Goal: Information Seeking & Learning: Learn about a topic

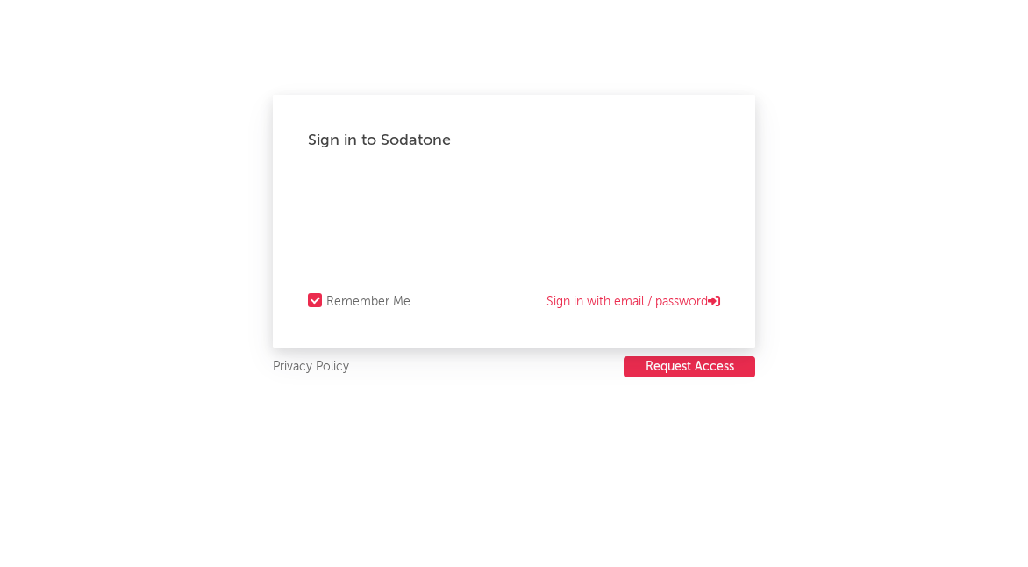
select select "recorded_music"
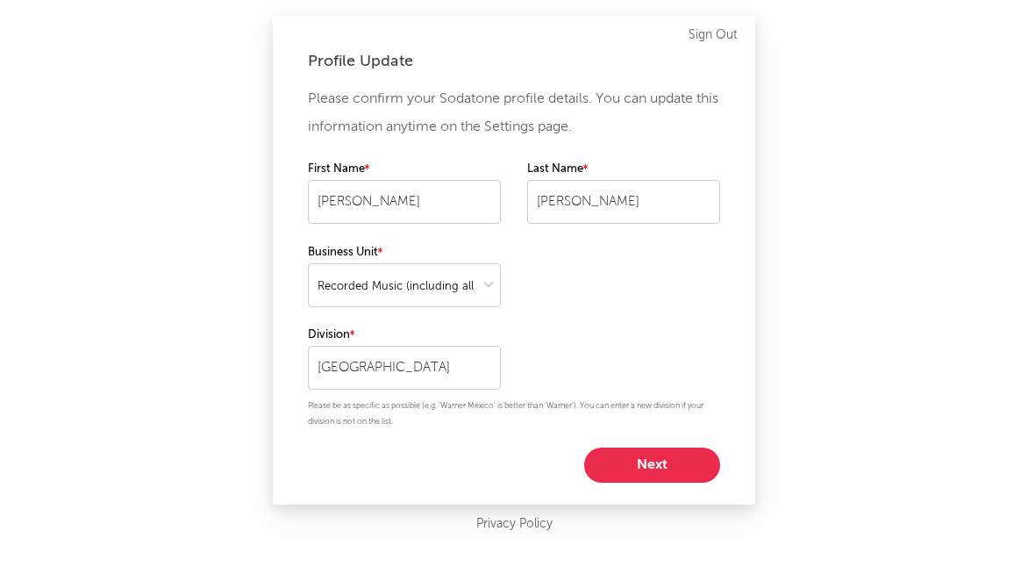
click at [654, 462] on button "Next" at bounding box center [652, 464] width 136 height 35
select select "assistant_coordinator"
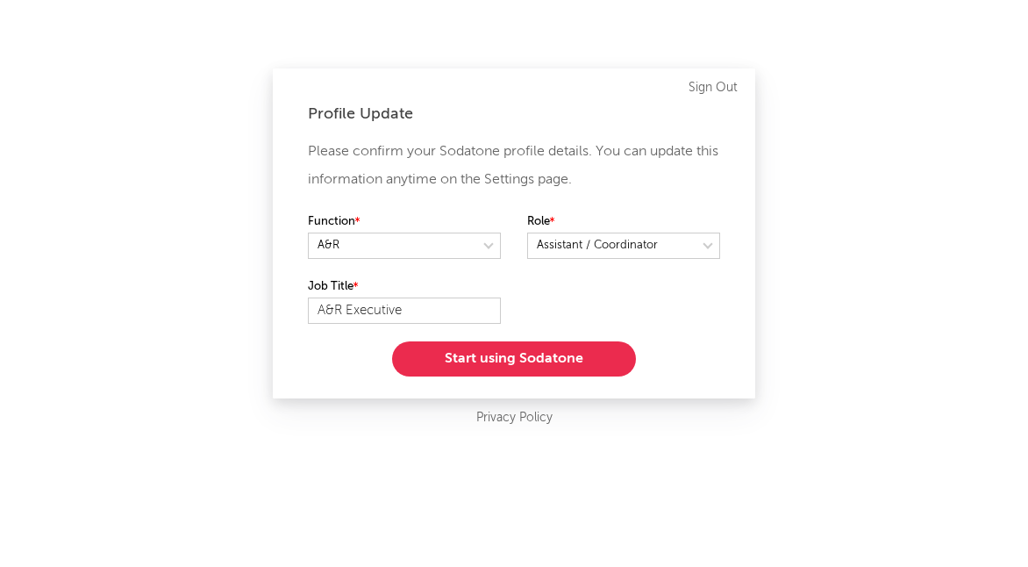
click at [503, 360] on button "Start using Sodatone" at bounding box center [514, 358] width 244 height 35
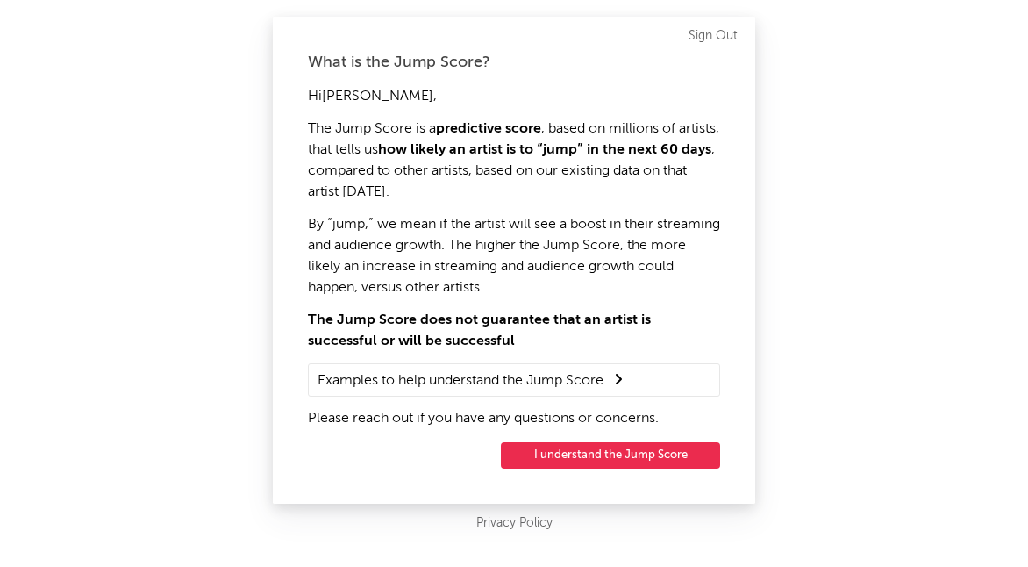
click at [577, 454] on button "I understand the Jump Score" at bounding box center [610, 455] width 219 height 26
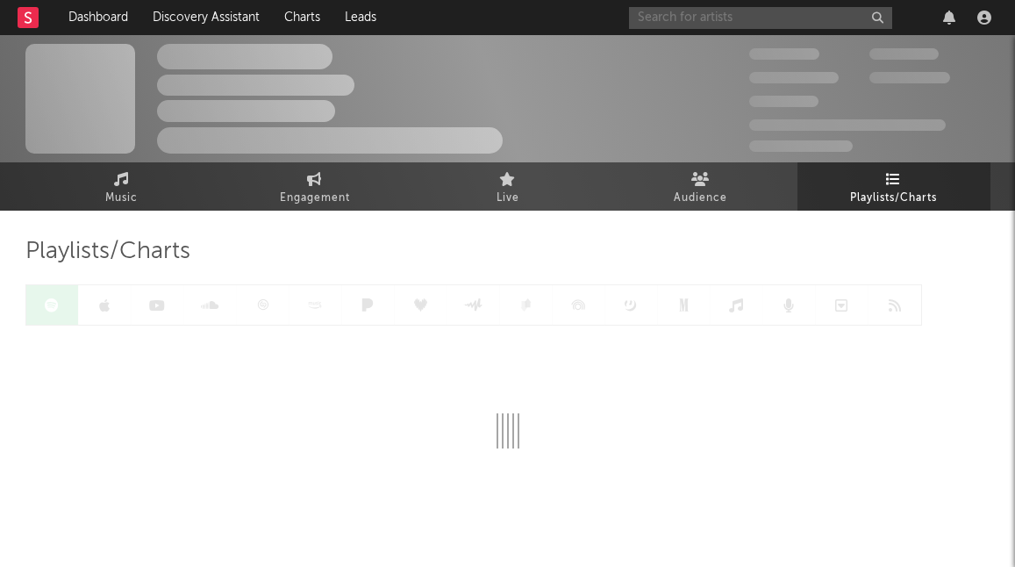
click at [708, 15] on input "text" at bounding box center [760, 18] width 263 height 22
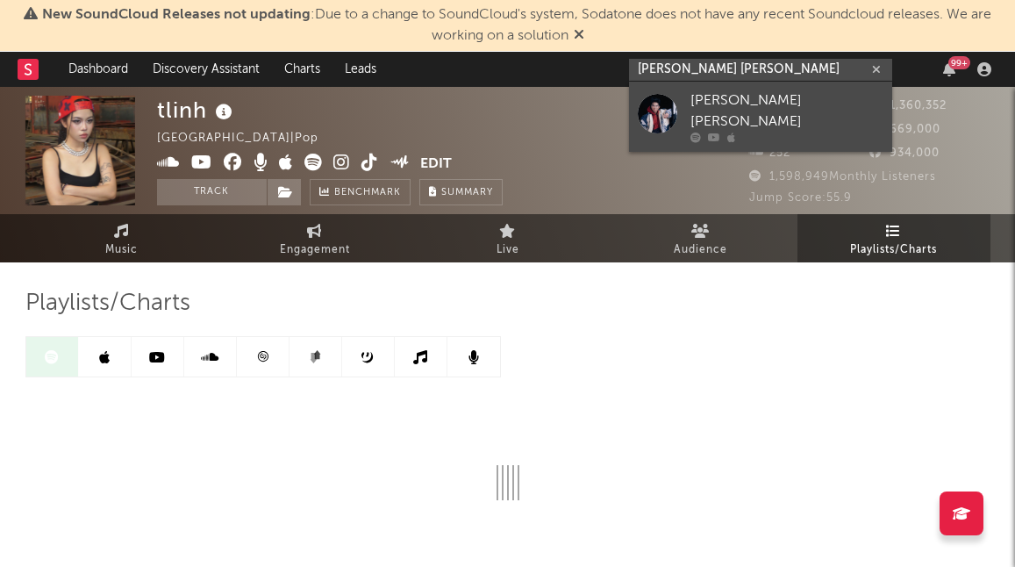
type input "tiêu minh phụng"
click at [779, 100] on div "Tiêu Minh Phụng" at bounding box center [786, 111] width 193 height 42
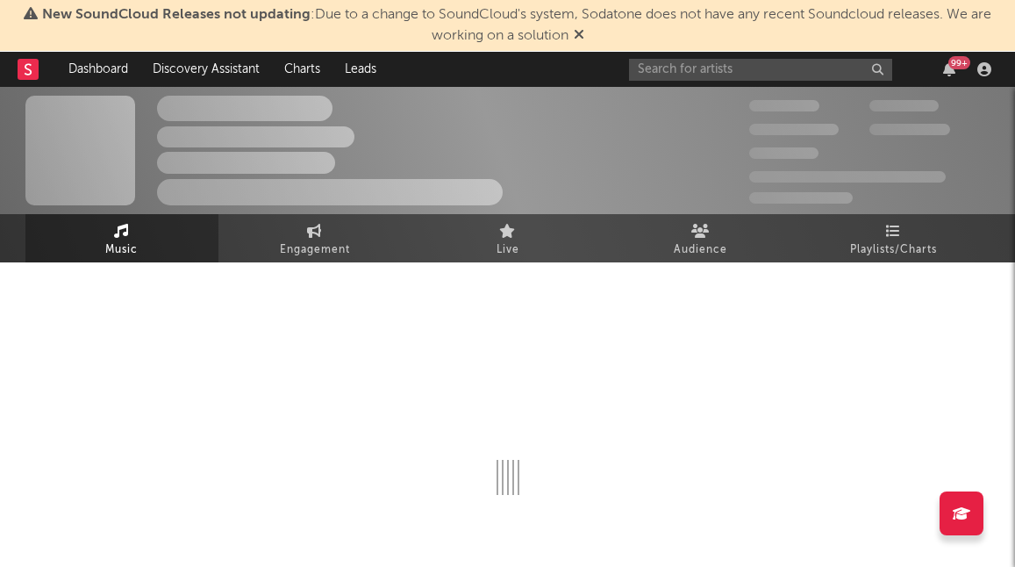
select select "1w"
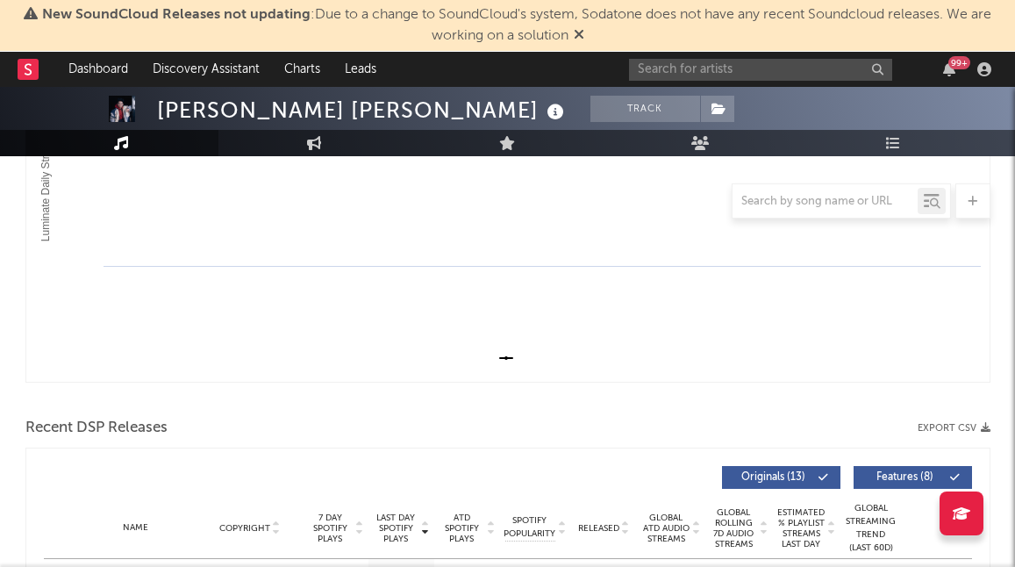
scroll to position [88, 0]
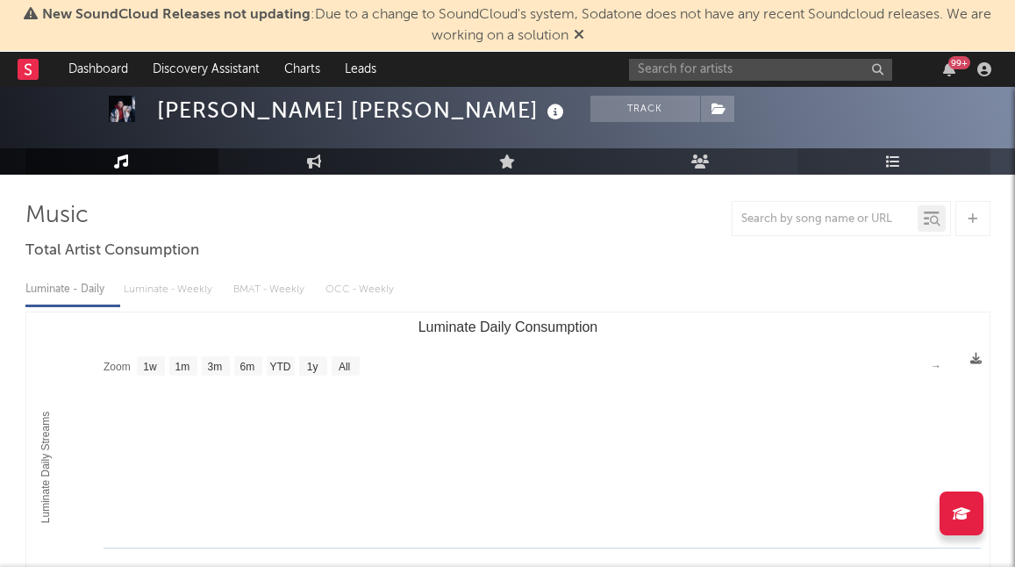
click at [885, 157] on link "Playlists/Charts" at bounding box center [893, 161] width 193 height 26
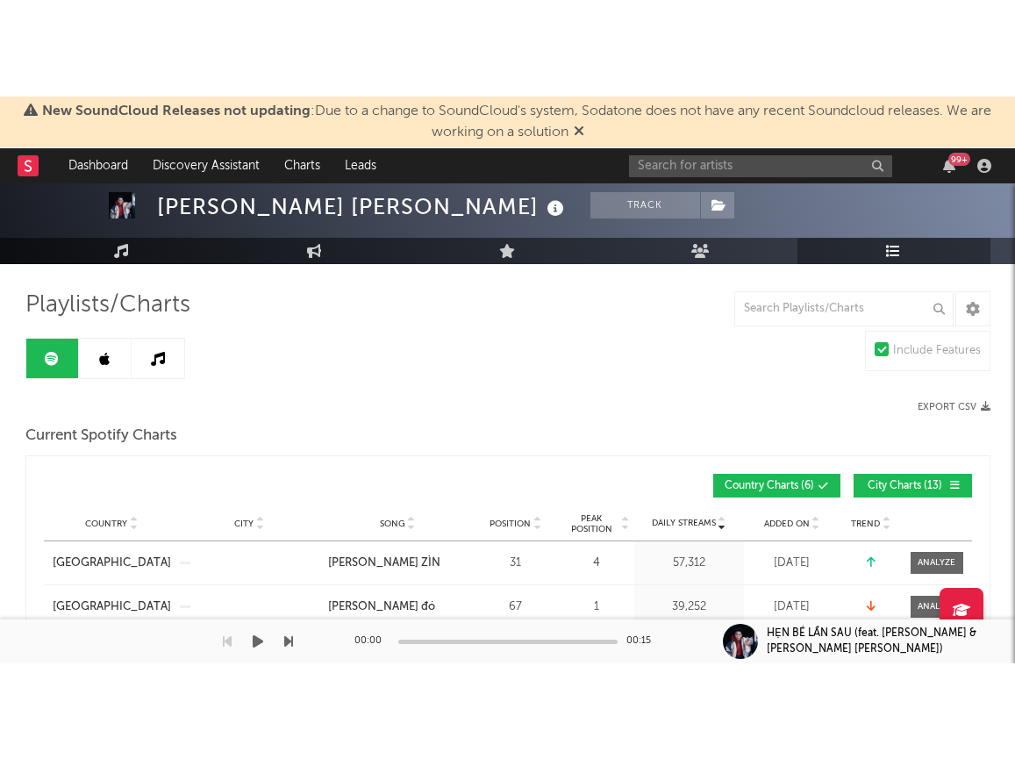
scroll to position [88, 0]
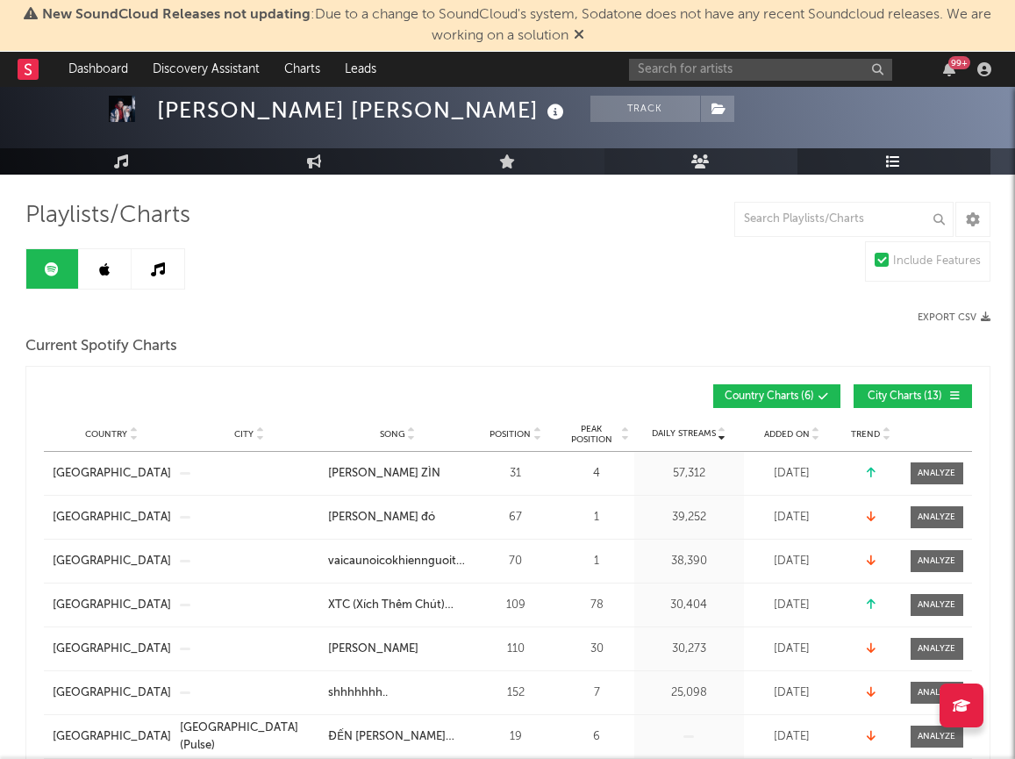
click at [693, 162] on icon at bounding box center [700, 161] width 18 height 14
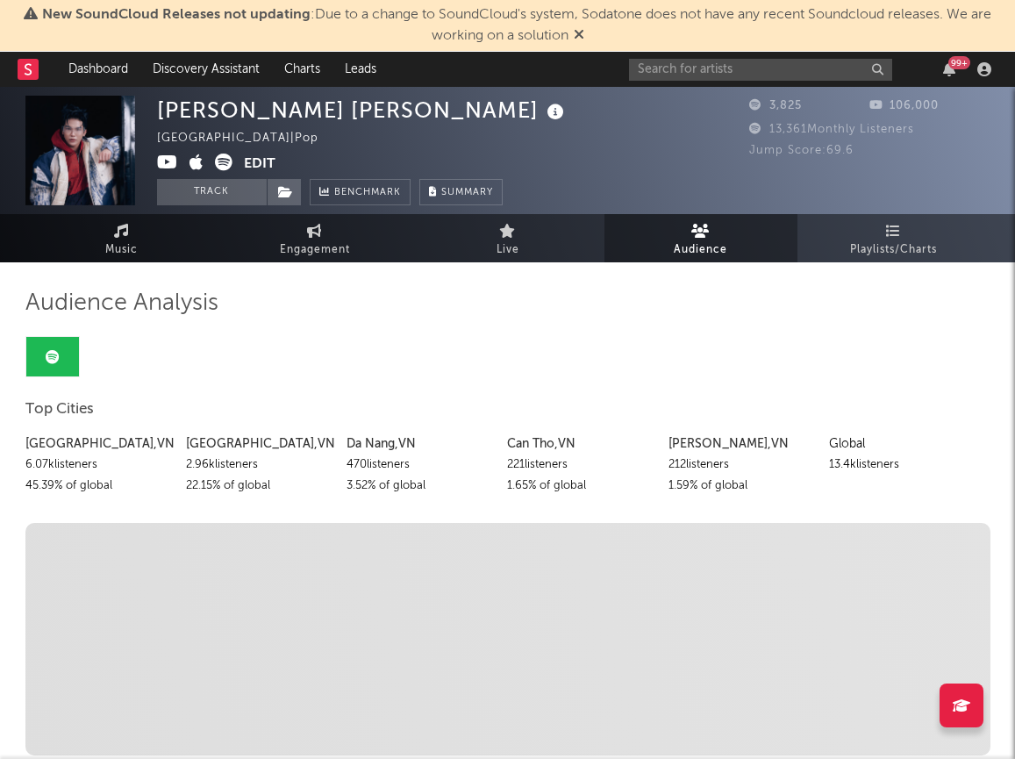
click at [581, 32] on icon at bounding box center [579, 34] width 11 height 14
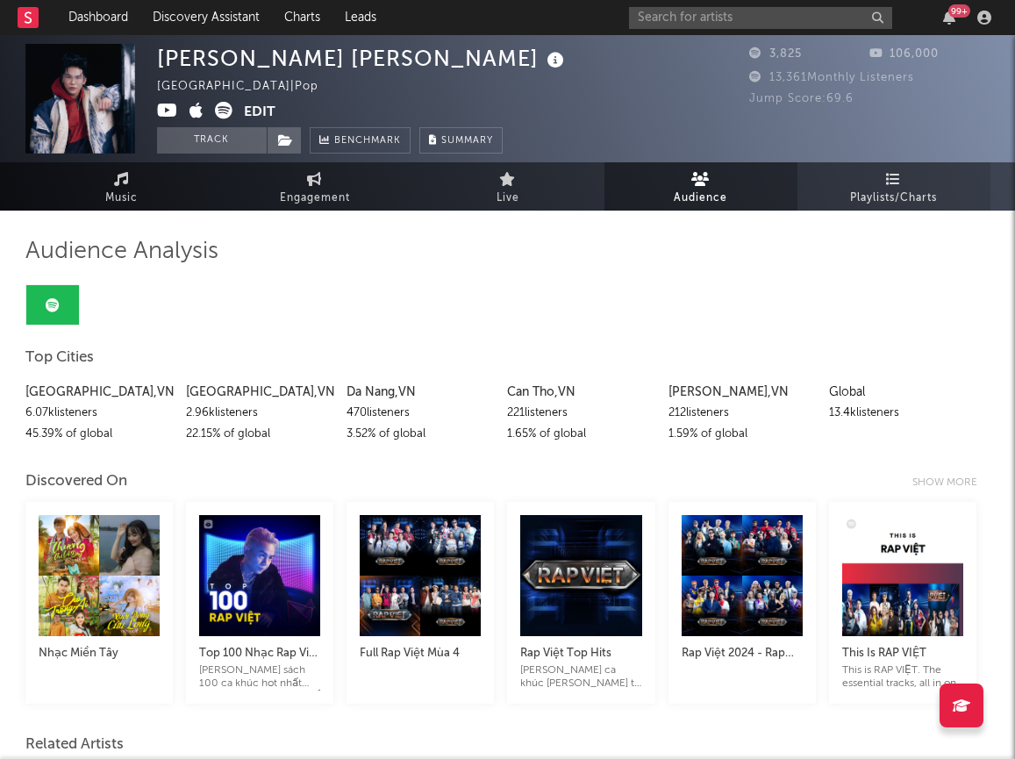
click at [865, 189] on span "Playlists/Charts" at bounding box center [893, 198] width 87 height 21
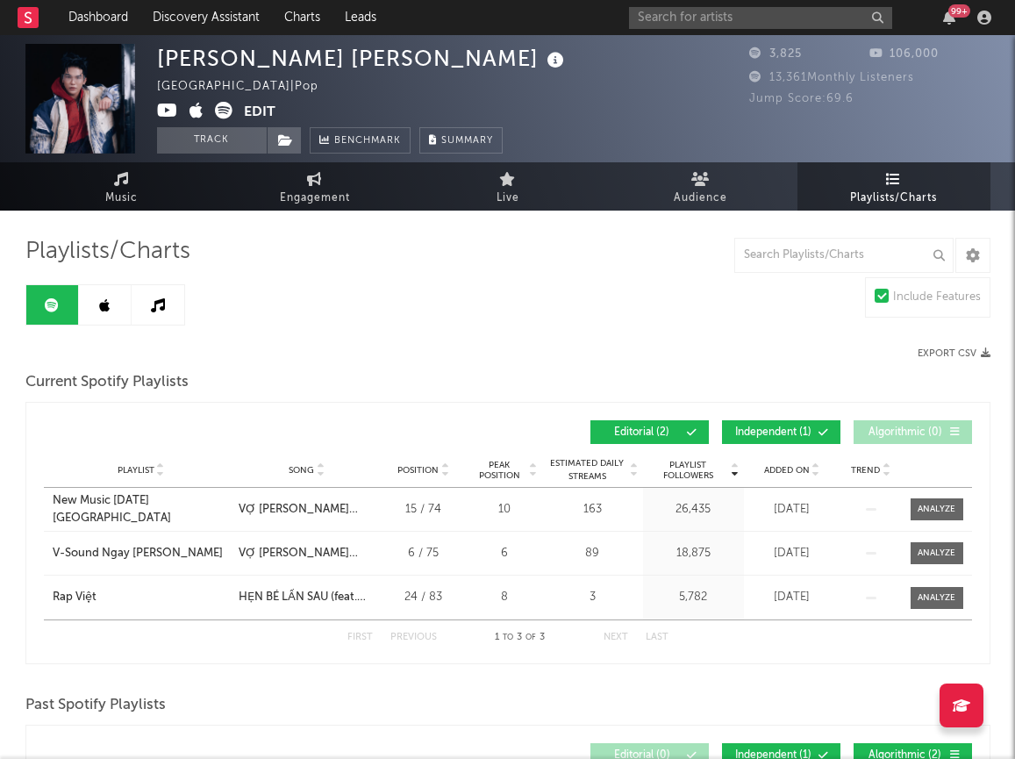
click at [96, 304] on link at bounding box center [105, 304] width 53 height 39
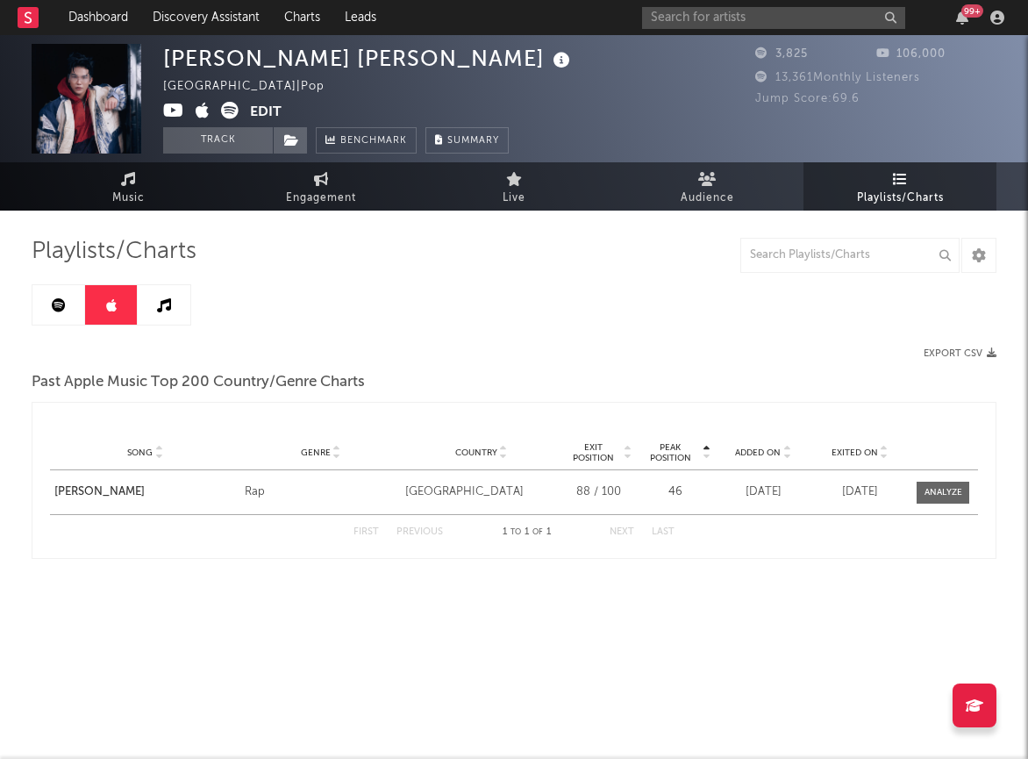
click at [168, 295] on link at bounding box center [164, 304] width 53 height 39
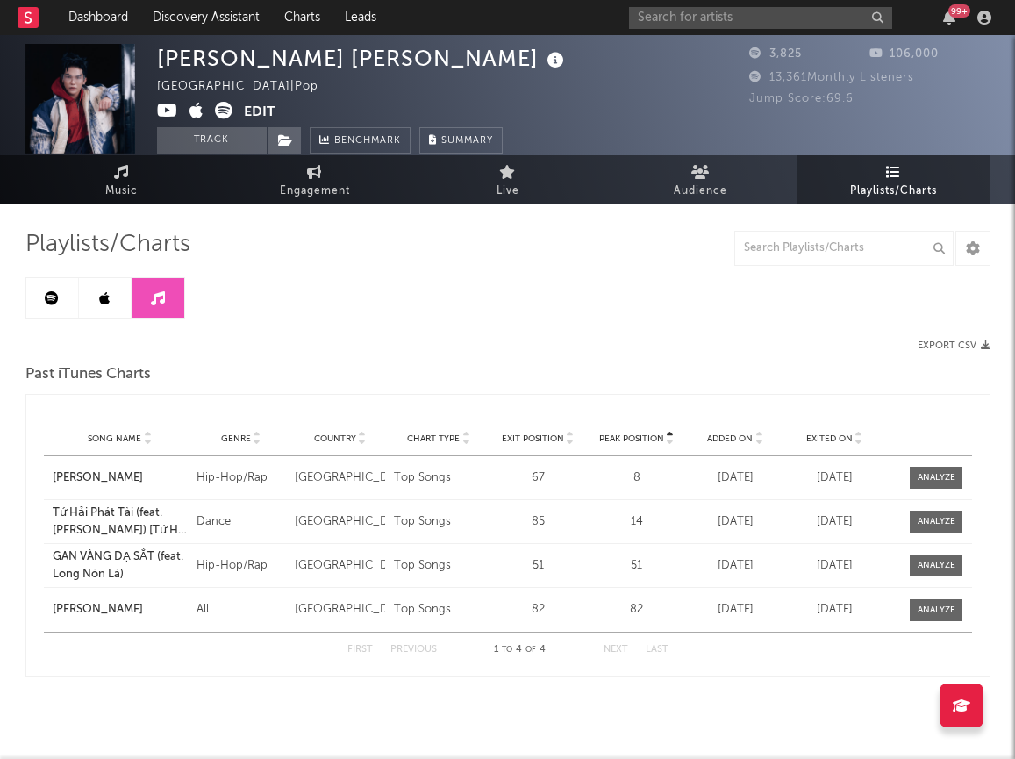
scroll to position [29, 0]
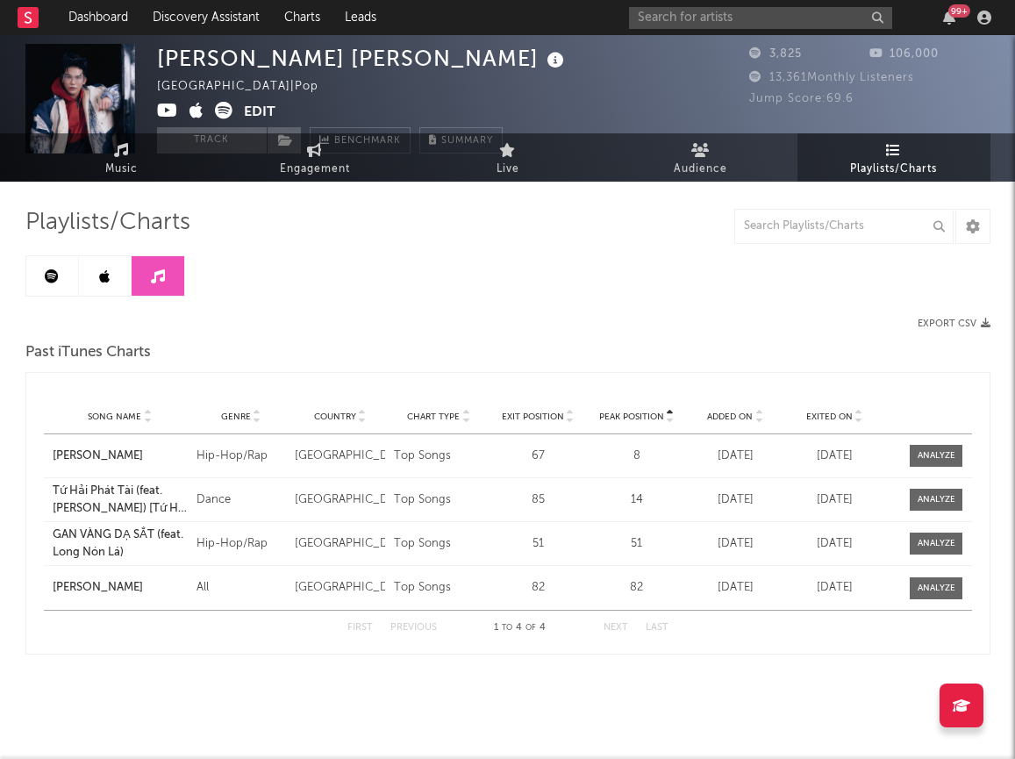
click at [38, 270] on link at bounding box center [52, 275] width 53 height 39
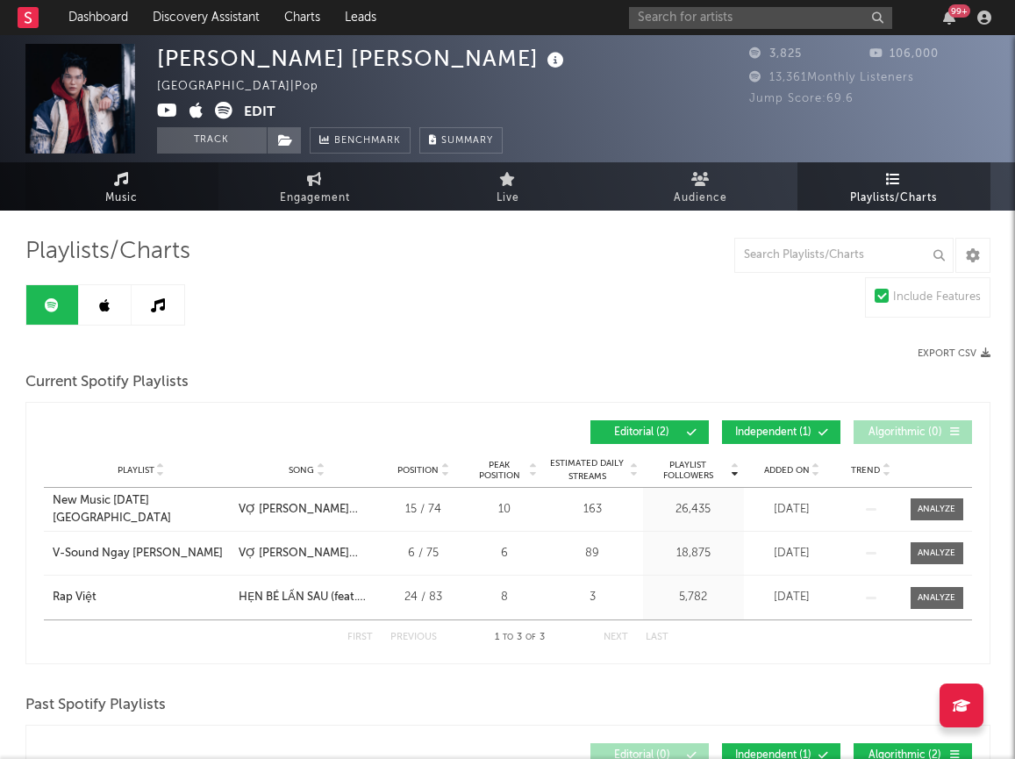
click at [124, 188] on span "Music" at bounding box center [121, 198] width 32 height 21
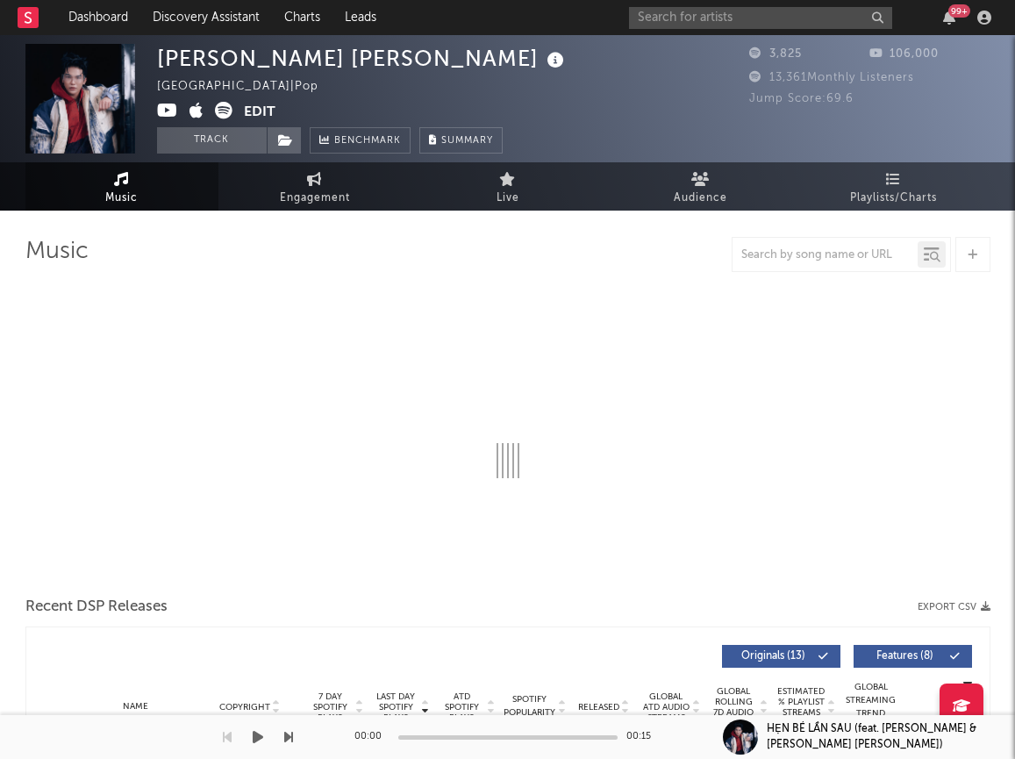
select select "1w"
